Goal: Information Seeking & Learning: Learn about a topic

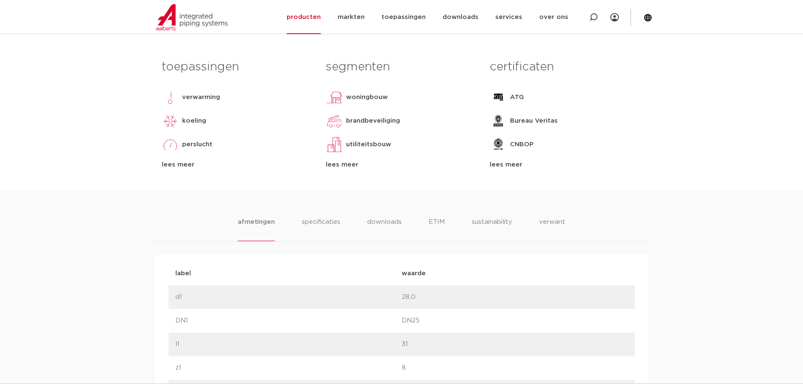
scroll to position [361, 0]
click at [552, 224] on li "verwant" at bounding box center [552, 231] width 26 height 24
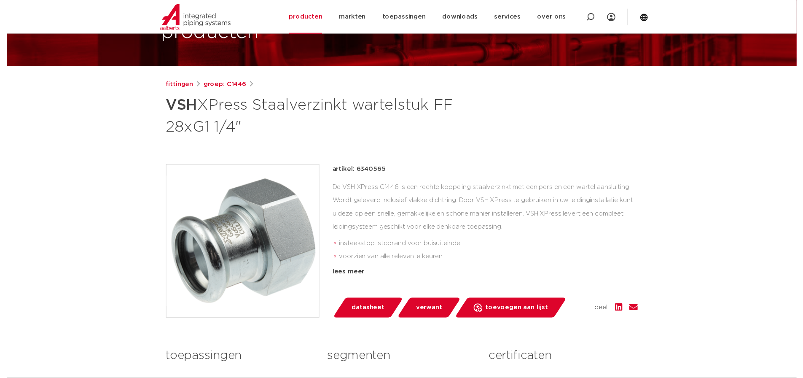
scroll to position [84, 0]
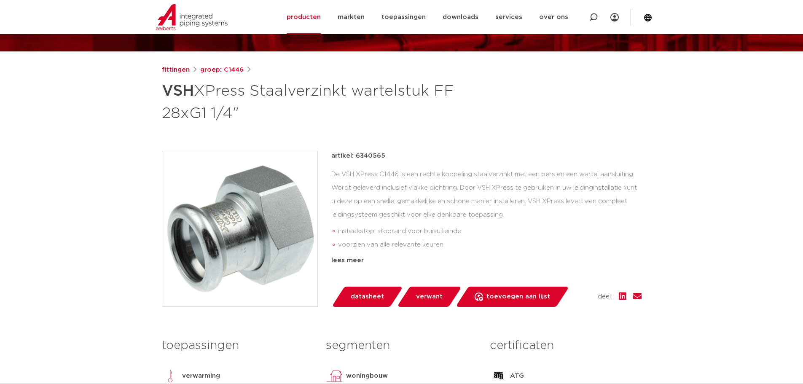
click at [360, 291] on span "datasheet" at bounding box center [367, 296] width 33 height 13
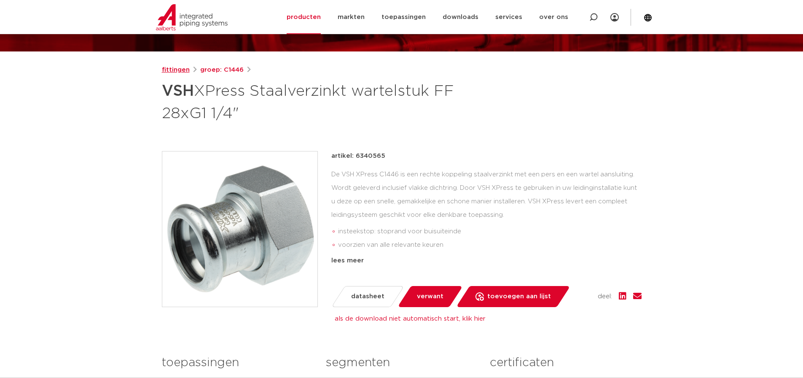
click at [180, 72] on link "fittingen" at bounding box center [176, 70] width 28 height 10
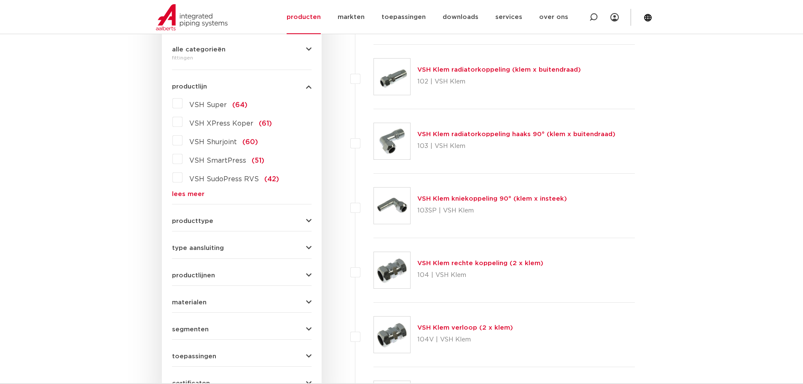
scroll to position [211, 0]
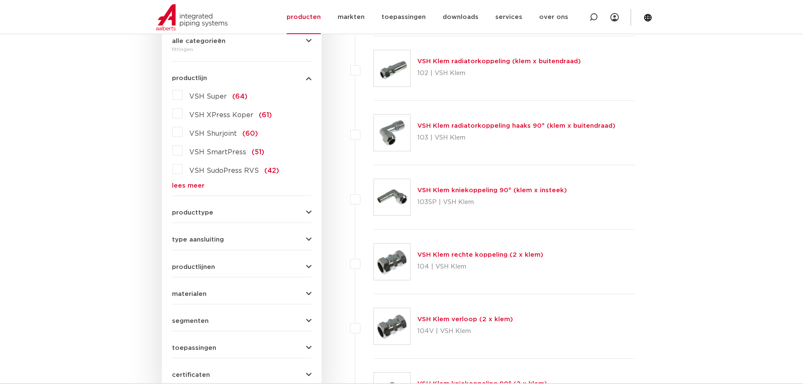
click at [179, 186] on link "lees meer" at bounding box center [241, 185] width 139 height 6
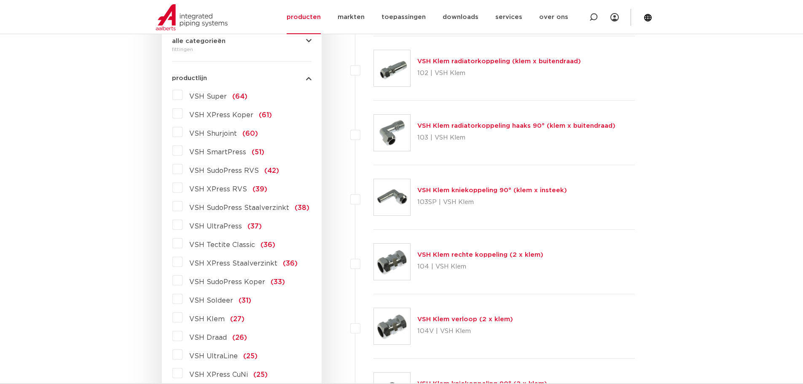
click at [182, 262] on label "VSH XPress Staalverzinkt (36)" at bounding box center [239, 261] width 115 height 13
click at [0, 0] on input "VSH XPress Staalverzinkt (36)" at bounding box center [0, 0] width 0 height 0
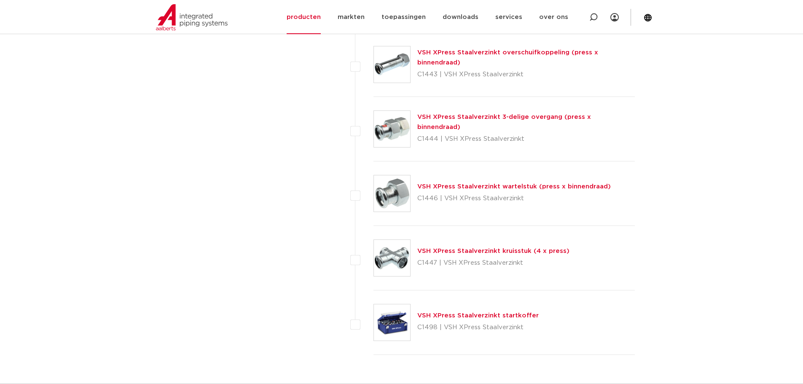
scroll to position [2149, 0]
click at [433, 189] on link "VSH XPress Staalverzinkt wartelstuk (press x binnendraad)" at bounding box center [513, 186] width 193 height 6
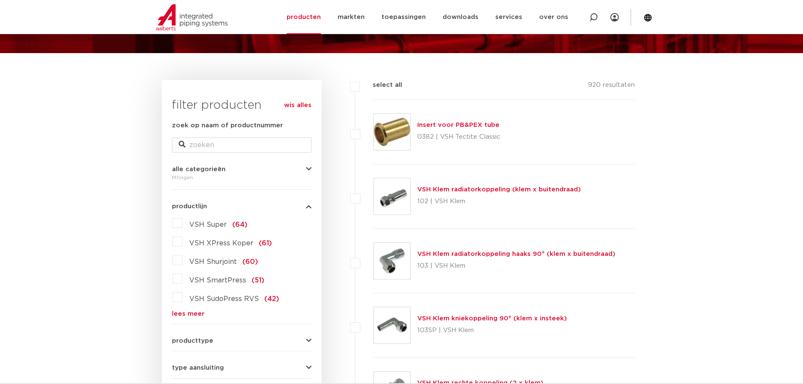
scroll to position [126, 0]
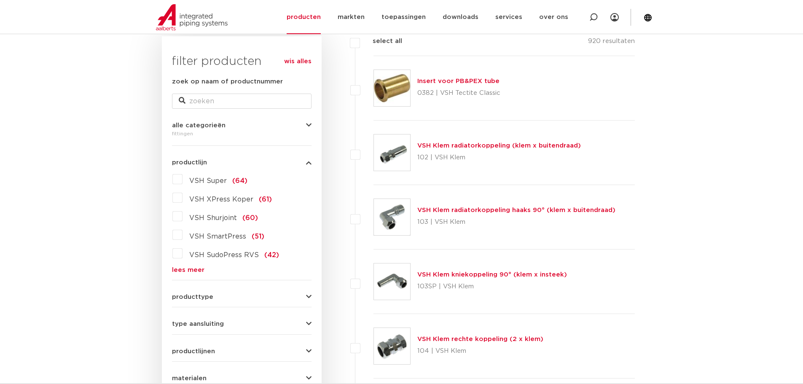
click at [188, 270] on link "lees meer" at bounding box center [241, 270] width 139 height 6
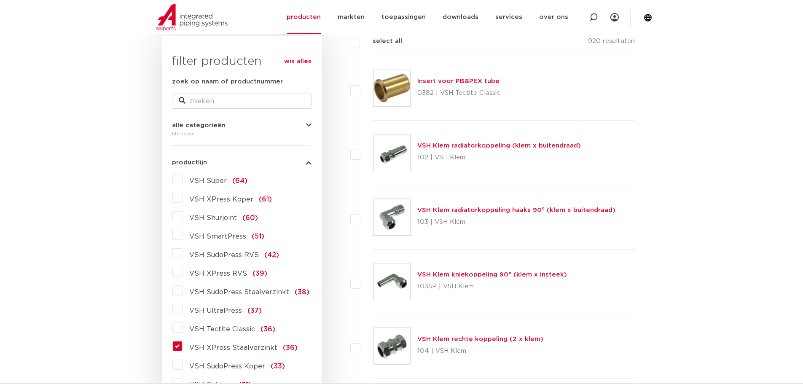
click at [182, 347] on label "VSH XPress Staalverzinkt (36)" at bounding box center [239, 345] width 115 height 13
click at [0, 0] on input "VSH XPress Staalverzinkt (36)" at bounding box center [0, 0] width 0 height 0
click at [182, 348] on label "VSH XPress Staalverzinkt (36)" at bounding box center [239, 345] width 115 height 13
click at [0, 0] on input "VSH XPress Staalverzinkt (36)" at bounding box center [0, 0] width 0 height 0
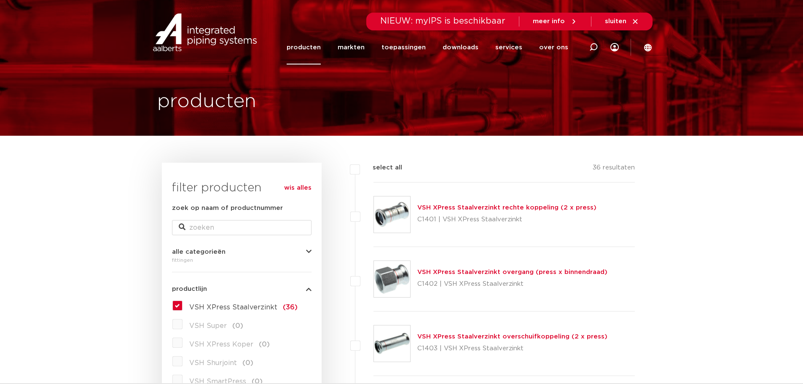
drag, startPoint x: 110, startPoint y: 180, endPoint x: 109, endPoint y: 162, distance: 17.7
